Goal: Check status: Check status

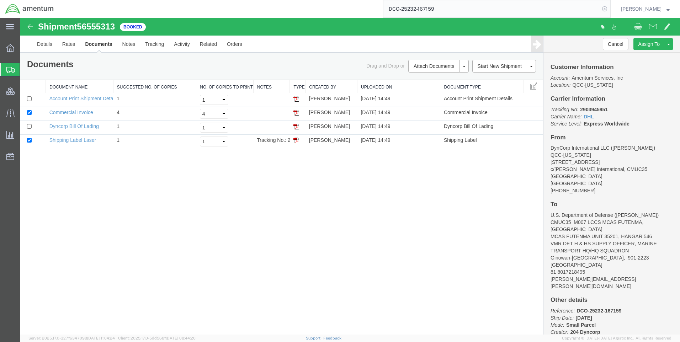
click at [610, 11] on icon at bounding box center [605, 9] width 10 height 10
drag, startPoint x: 609, startPoint y: 9, endPoint x: 597, endPoint y: 6, distance: 12.1
click at [608, 9] on icon at bounding box center [605, 9] width 10 height 10
paste input "7499988683"
type input "7499988683"
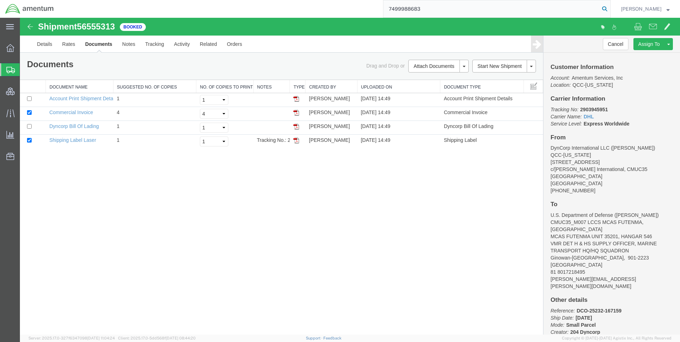
click at [610, 7] on icon at bounding box center [605, 9] width 10 height 10
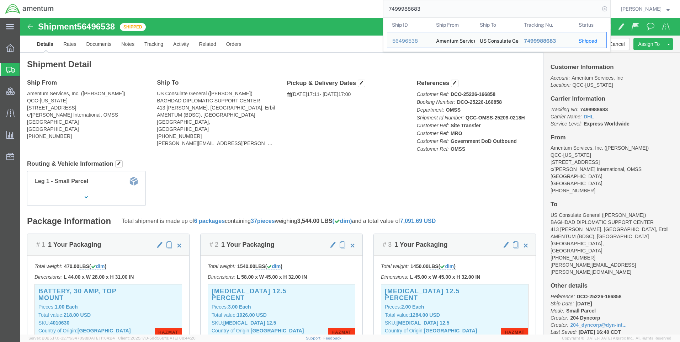
click at [606, 10] on icon at bounding box center [605, 9] width 10 height 10
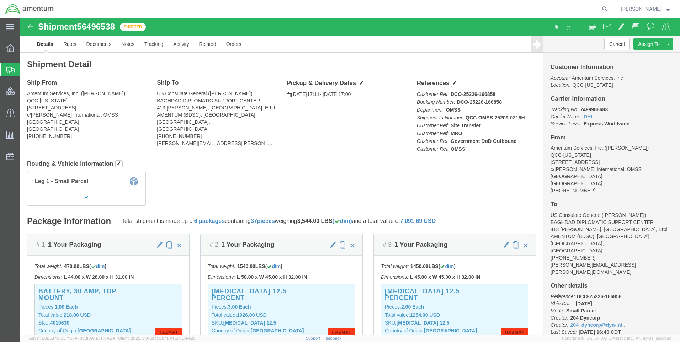
click at [609, 9] on icon at bounding box center [605, 9] width 10 height 10
paste input "5583322312"
type input "5583322312"
click at [609, 9] on icon at bounding box center [605, 9] width 10 height 10
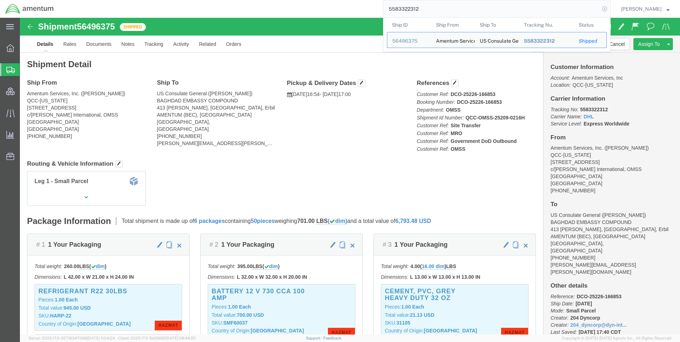
click at [610, 9] on icon at bounding box center [605, 9] width 10 height 10
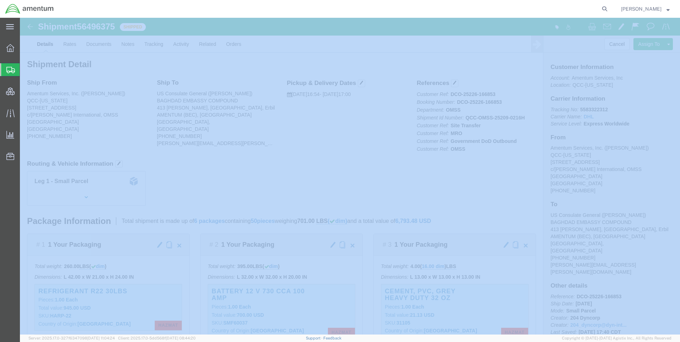
click at [610, 9] on icon at bounding box center [605, 9] width 10 height 10
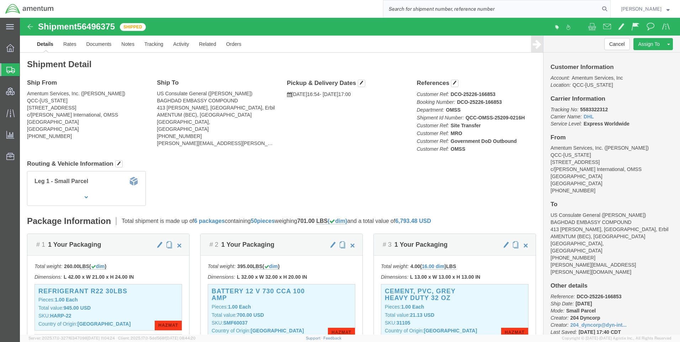
paste input "1760076345"
click at [610, 9] on icon at bounding box center [605, 9] width 10 height 10
type input "1760076345"
